Goal: Find specific page/section: Find specific page/section

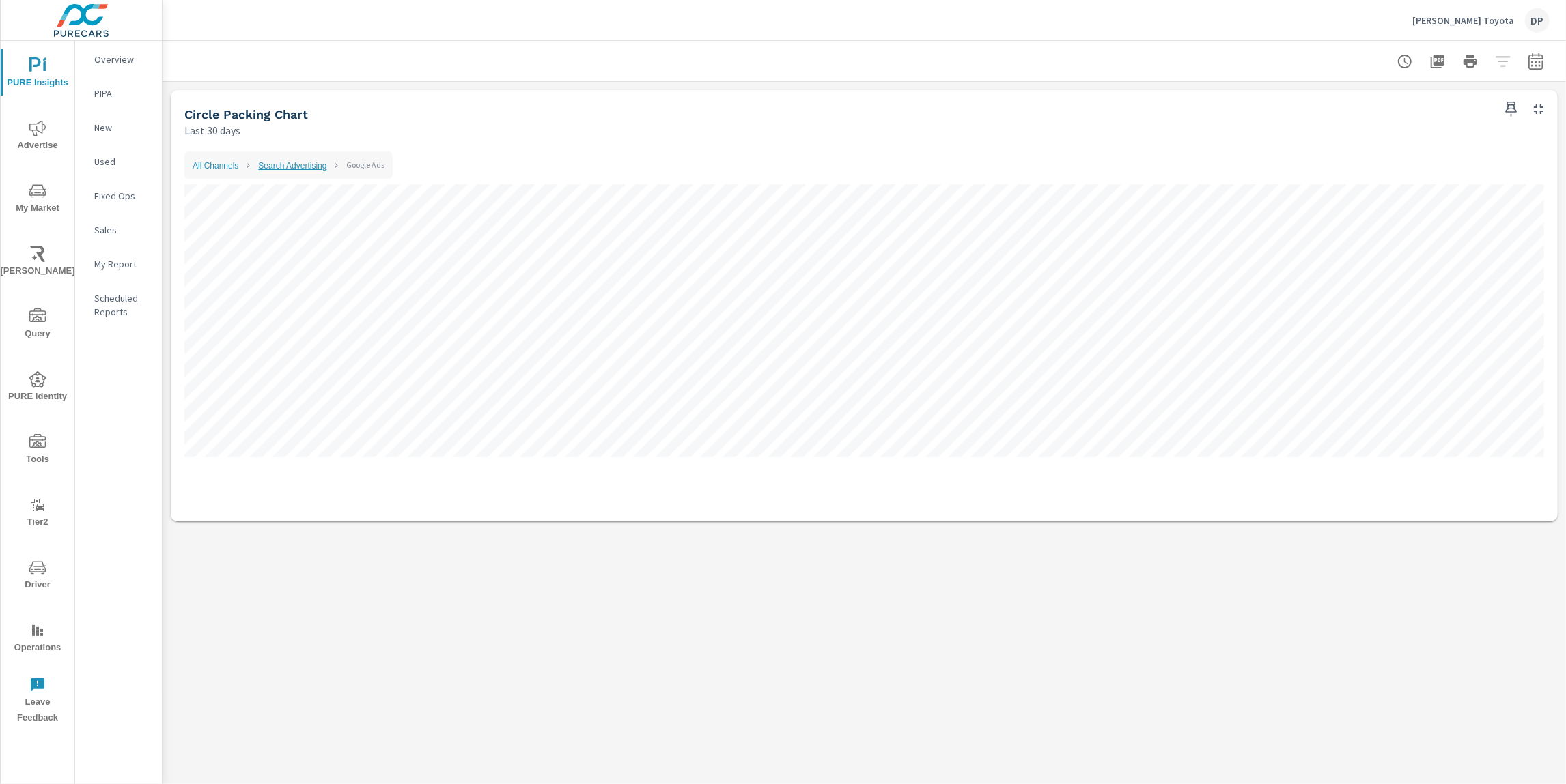
click at [310, 163] on link "Search Advertising" at bounding box center [292, 166] width 68 height 9
click at [202, 166] on link "All Channels" at bounding box center [215, 166] width 46 height 9
click at [212, 161] on link "All Channels" at bounding box center [215, 166] width 46 height 9
click at [198, 158] on li "All Channels" at bounding box center [215, 165] width 46 height 17
click at [201, 160] on li "All Channels" at bounding box center [215, 165] width 46 height 17
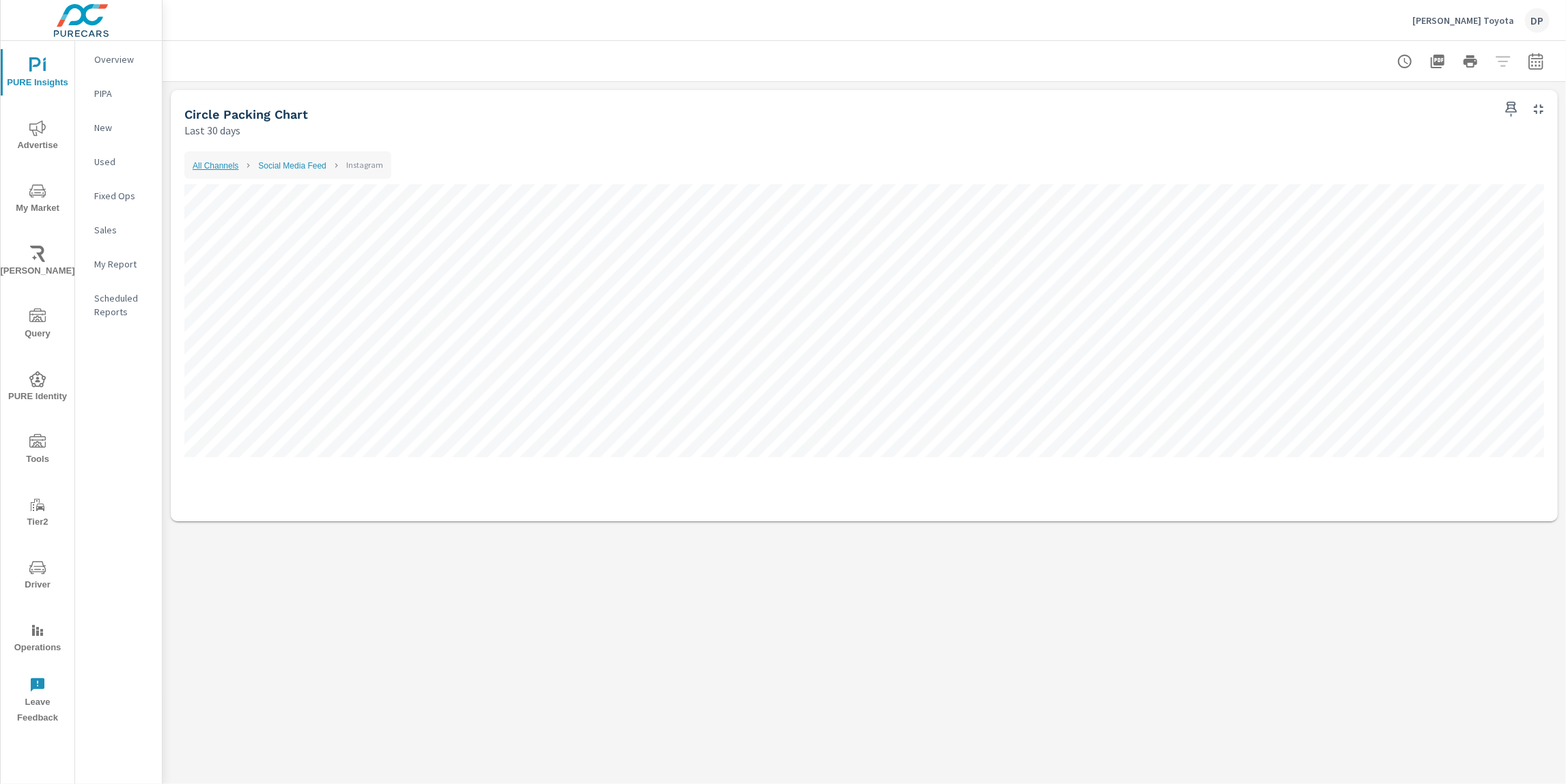
click at [204, 165] on link "All Channels" at bounding box center [215, 166] width 46 height 9
click at [218, 166] on link "All Channels" at bounding box center [215, 166] width 46 height 9
click at [284, 160] on li "Website Traffic" at bounding box center [285, 165] width 54 height 17
click at [218, 170] on link "All Channels" at bounding box center [215, 166] width 46 height 9
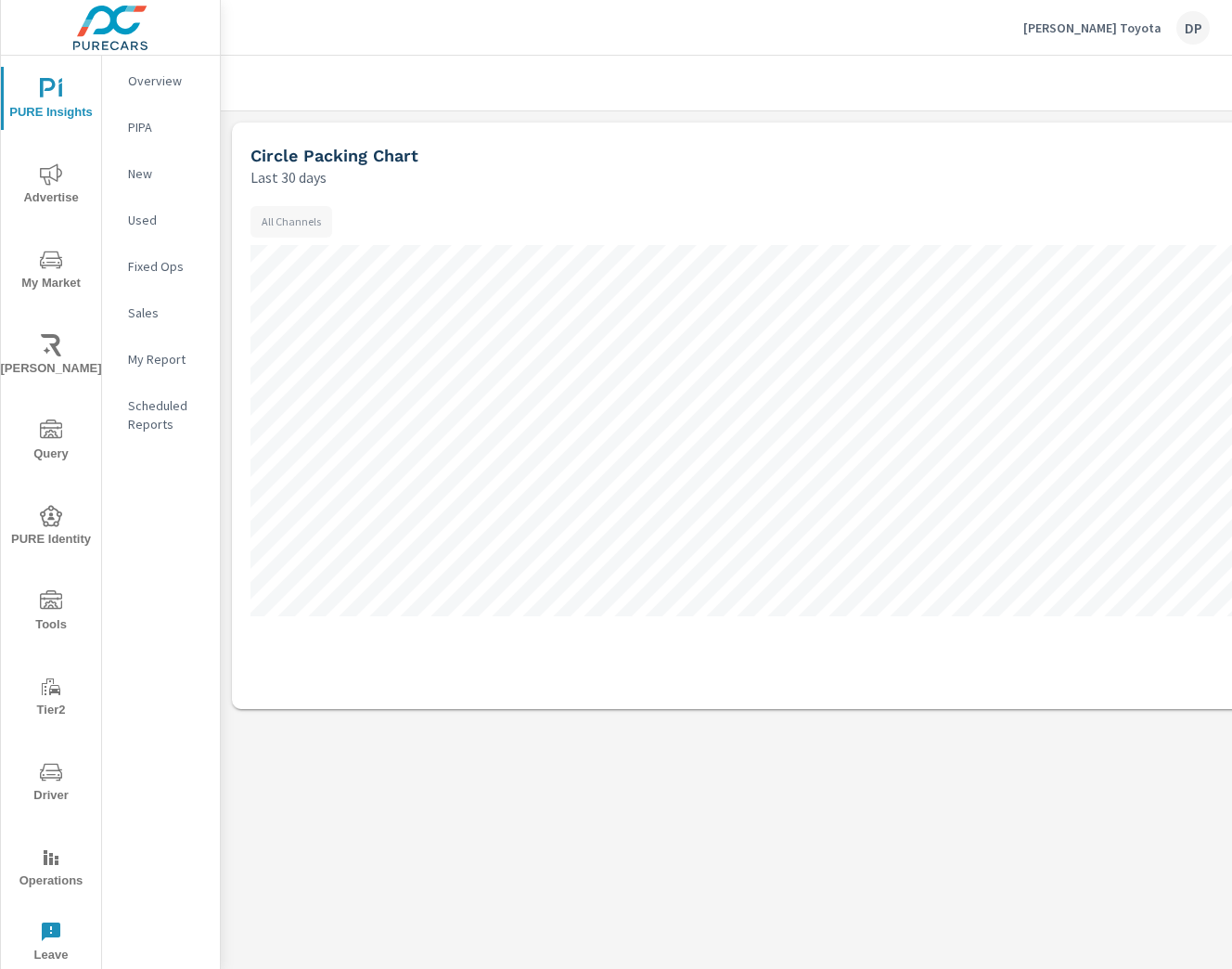
click at [1099, 688] on div "All Channels Amazon People 25 Sales 4 Revenue $ 1,200" at bounding box center [906, 448] width 1313 height 484
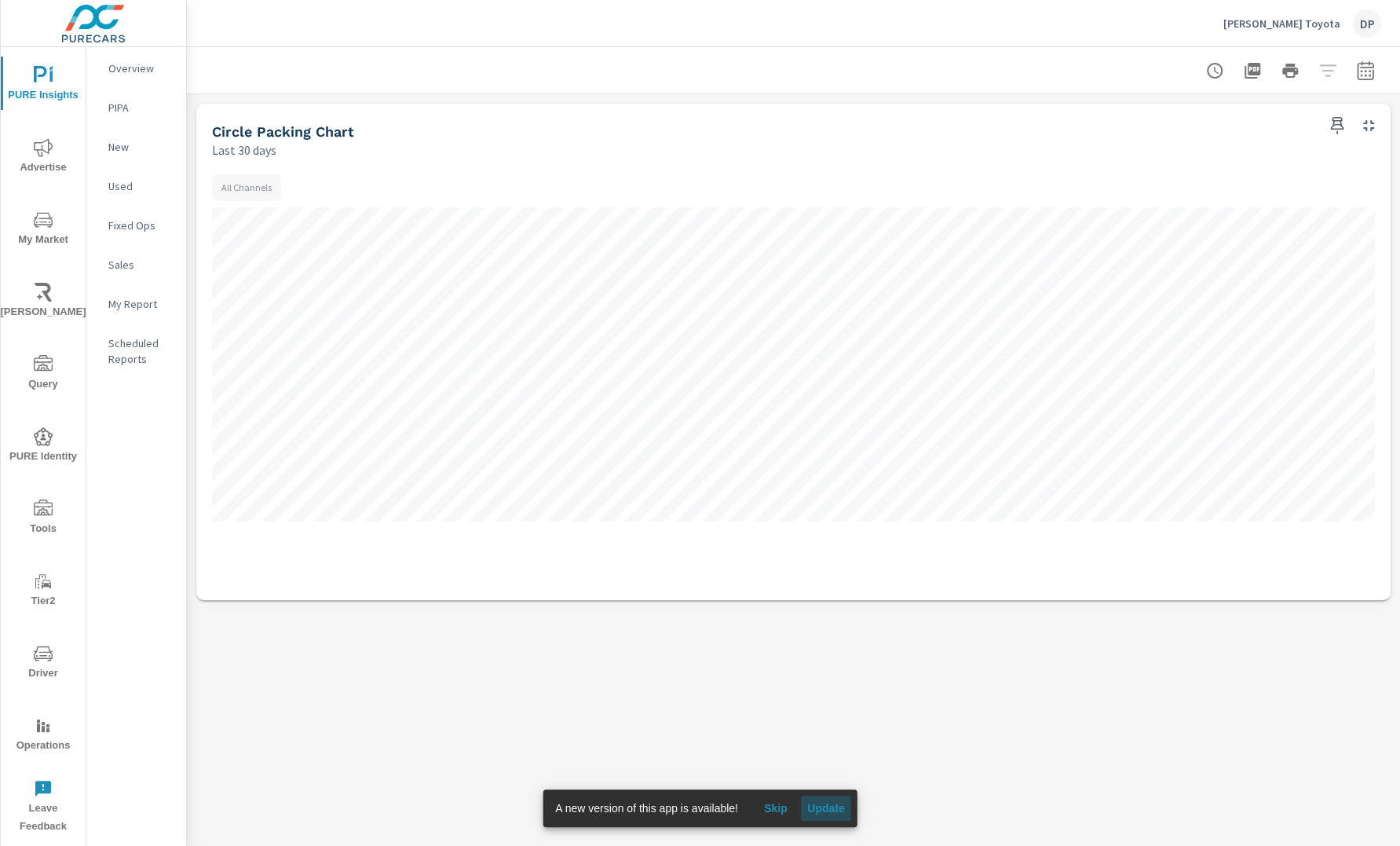
click at [845, 814] on span "Update" at bounding box center [826, 808] width 38 height 14
